Goal: Find specific page/section: Find specific page/section

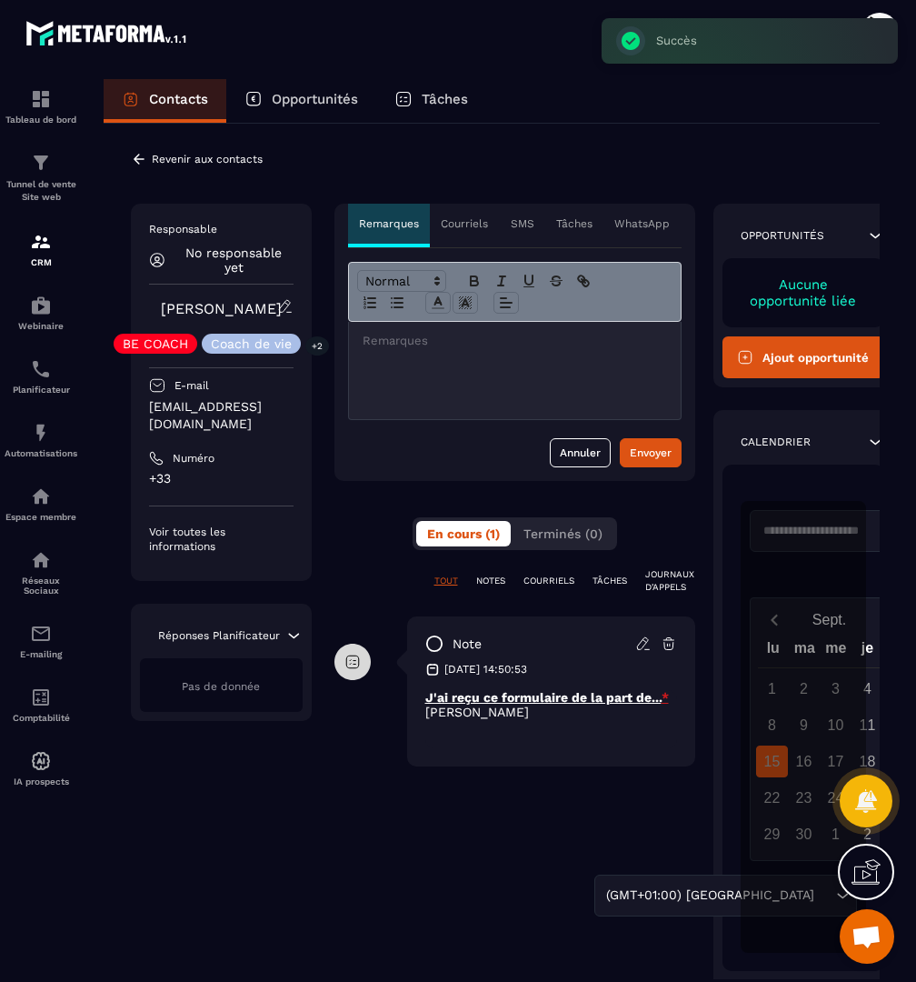
click at [201, 146] on div "**********" at bounding box center [492, 584] width 776 height 920
click at [183, 151] on div "Revenir aux contacts" at bounding box center [197, 159] width 132 height 16
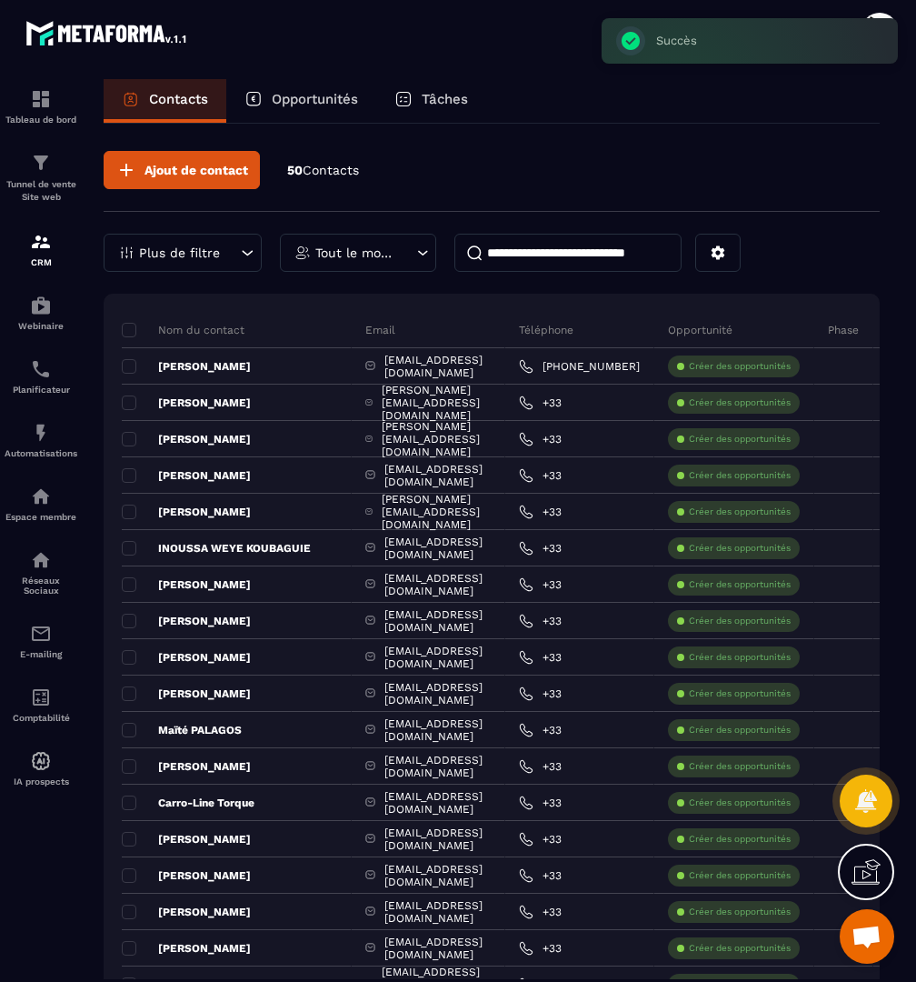
click at [531, 257] on input at bounding box center [567, 253] width 227 height 38
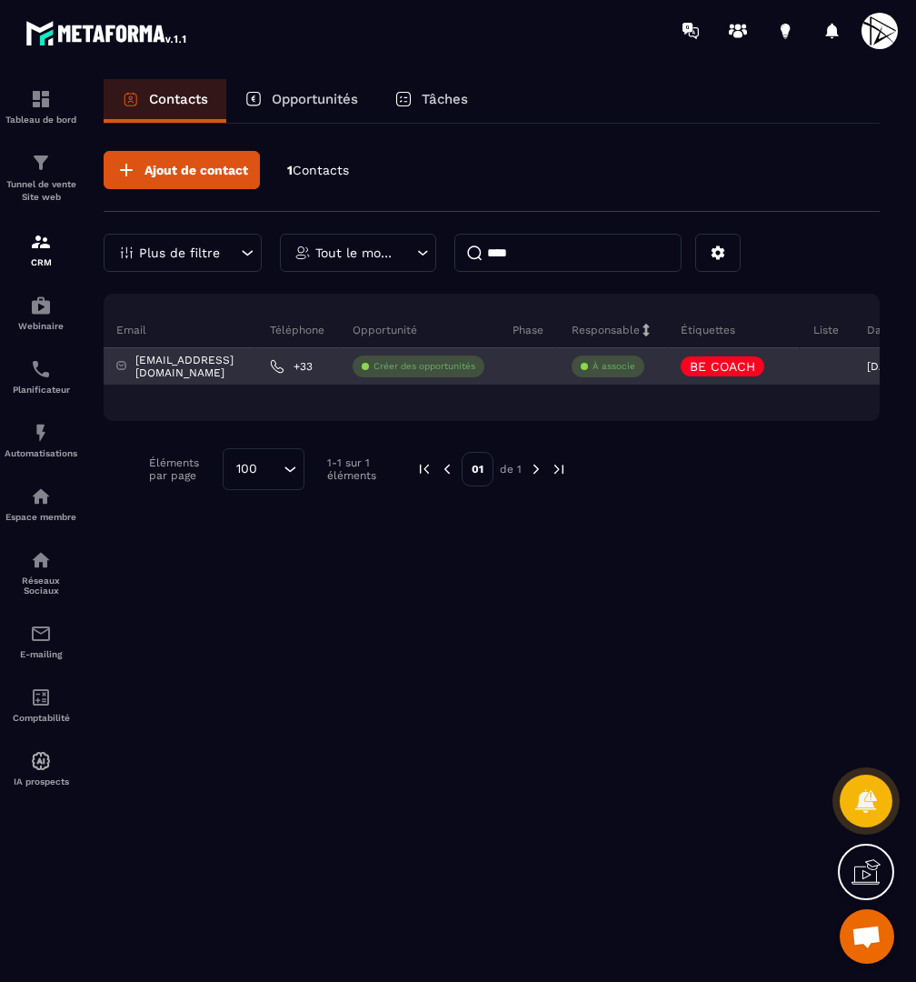
scroll to position [0, 167]
type input "****"
click at [772, 363] on icon at bounding box center [775, 366] width 12 height 12
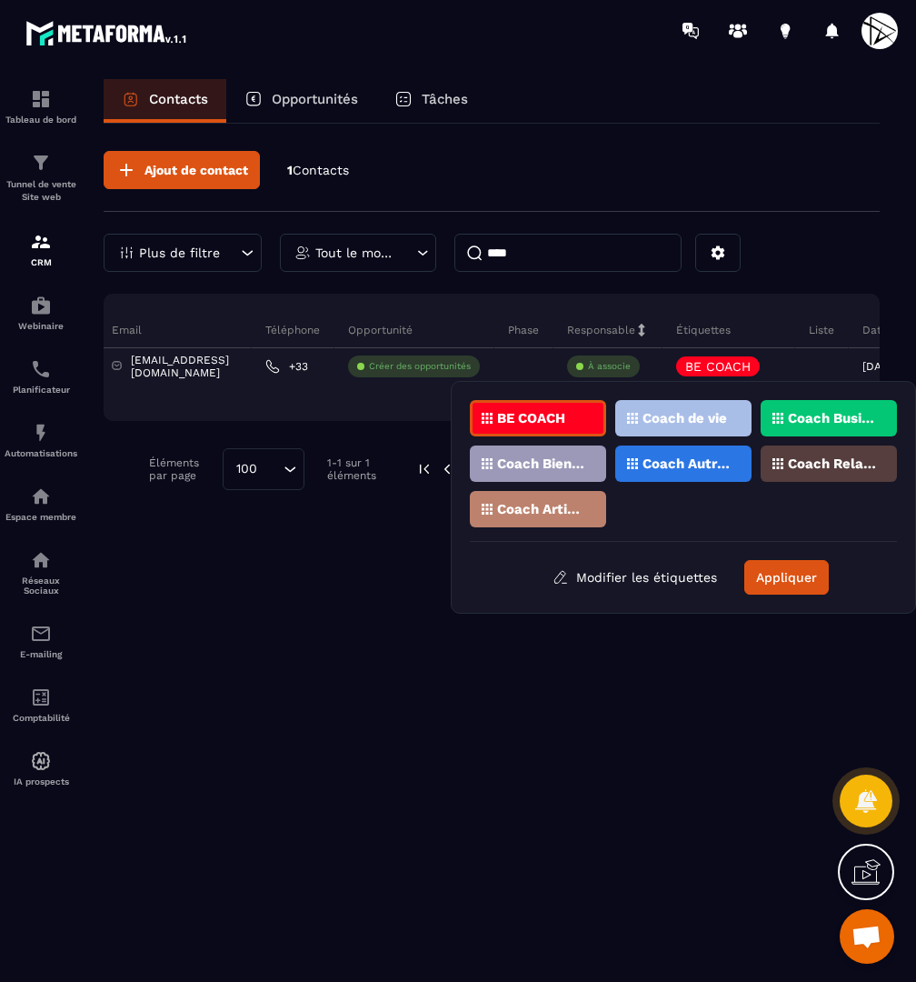
click at [673, 424] on p "Coach de vie" at bounding box center [685, 418] width 85 height 13
click at [809, 418] on p "Coach Business" at bounding box center [832, 418] width 88 height 13
click at [776, 576] on button "Appliquer" at bounding box center [786, 577] width 85 height 35
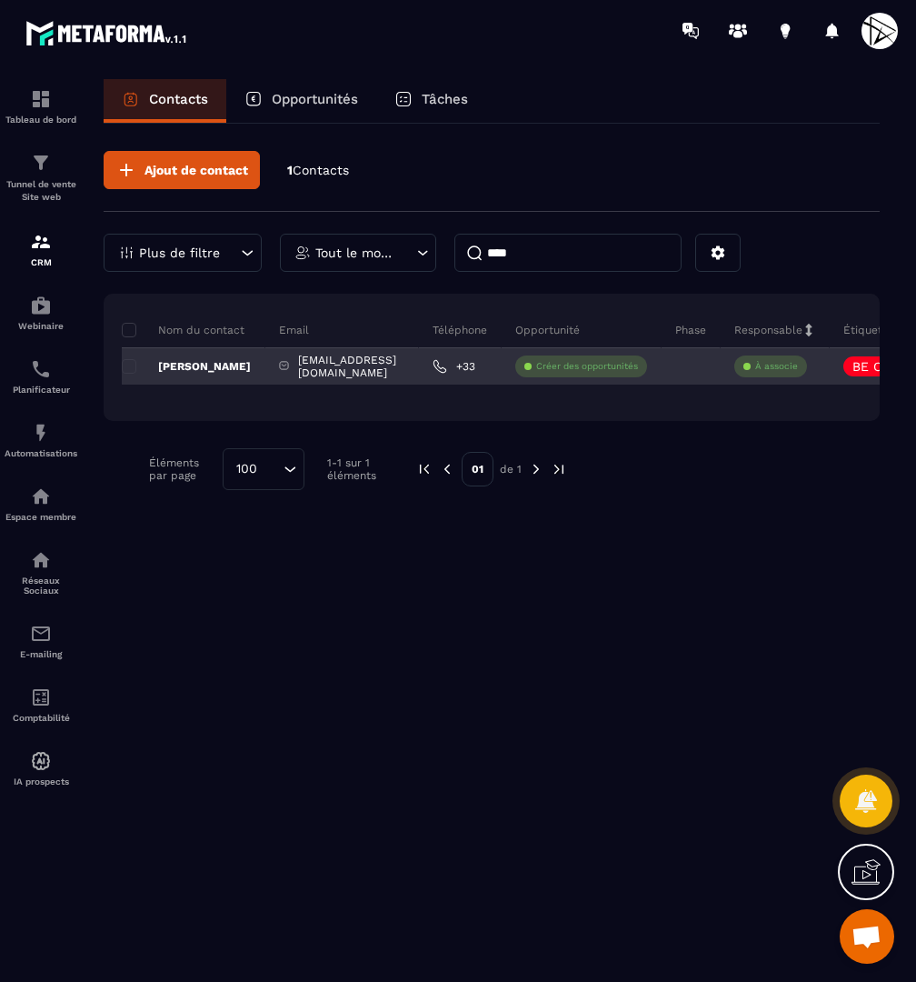
scroll to position [0, 0]
click at [217, 364] on p "[PERSON_NAME]" at bounding box center [186, 366] width 129 height 15
